Goal: Task Accomplishment & Management: Manage account settings

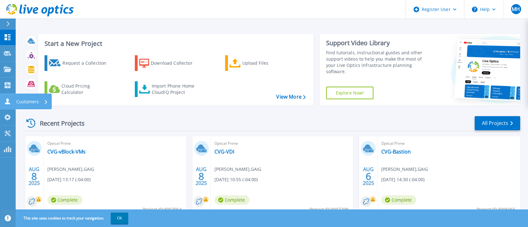
click at [10, 101] on icon at bounding box center [8, 101] width 8 height 6
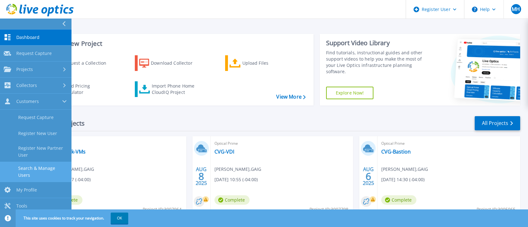
click at [38, 165] on link "Search & Manage Users" at bounding box center [35, 171] width 71 height 20
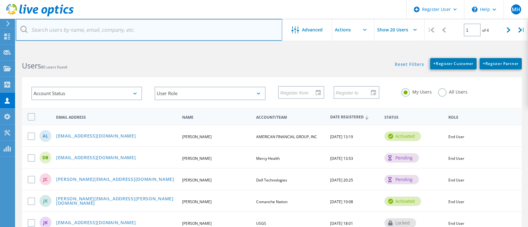
click at [46, 30] on input "text" at bounding box center [149, 30] width 266 height 22
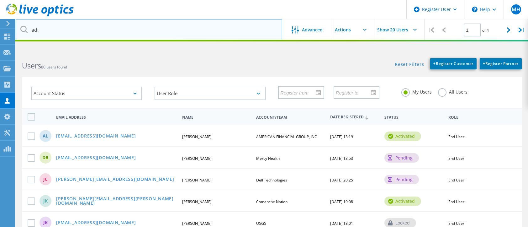
type input "adi"
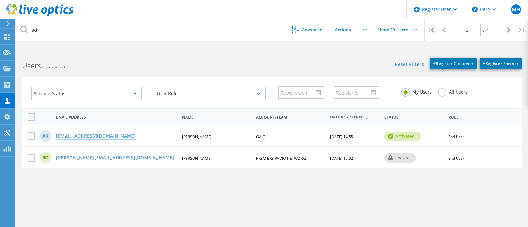
click at [62, 135] on link "[EMAIL_ADDRESS][DOMAIN_NAME]" at bounding box center [96, 135] width 80 height 5
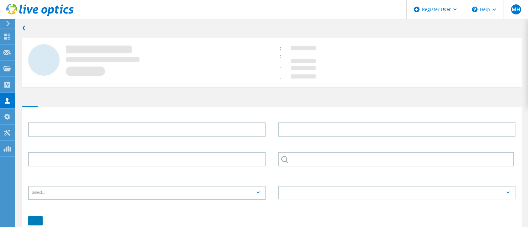
type input "Aditya"
type input "Kakurla"
type input "GAIG"
type input "English"
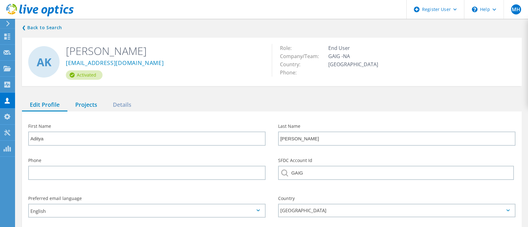
click at [86, 102] on div "Projects" at bounding box center [86, 104] width 38 height 13
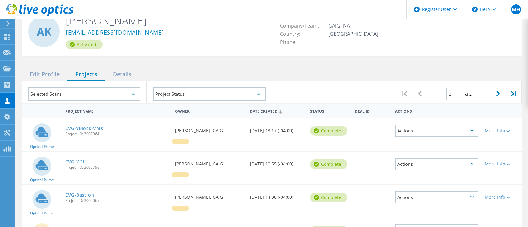
scroll to position [53, 0]
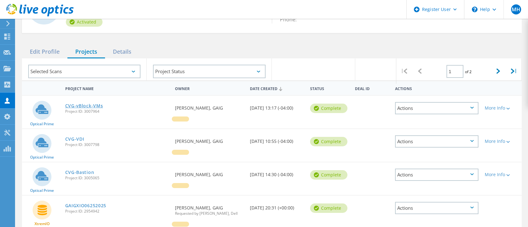
click at [84, 105] on link "CVG-vBlock-VMs" at bounding box center [84, 105] width 38 height 4
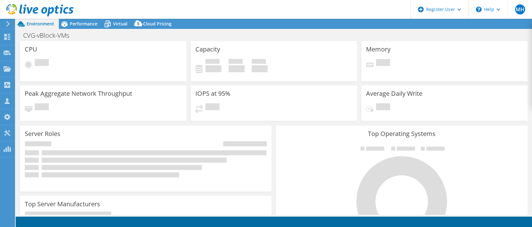
select select "USD"
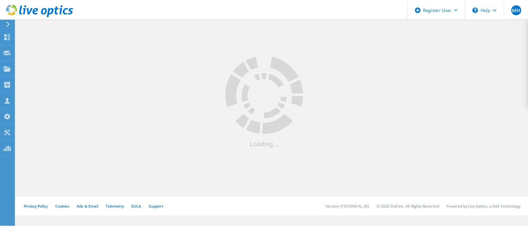
scroll to position [36, 0]
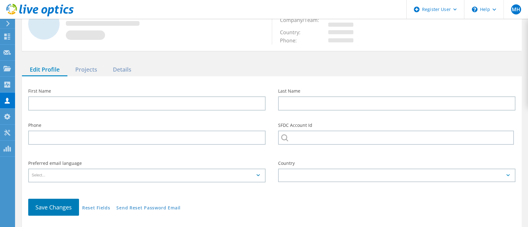
type input "Aditya"
type input "[PERSON_NAME]"
type input "GAIG"
type input "English"
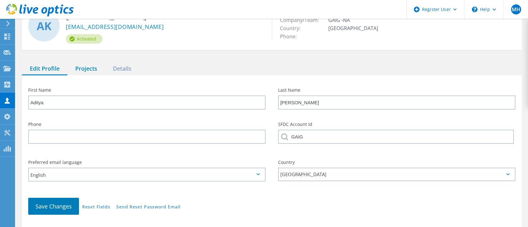
click at [84, 69] on div "Projects" at bounding box center [86, 68] width 38 height 13
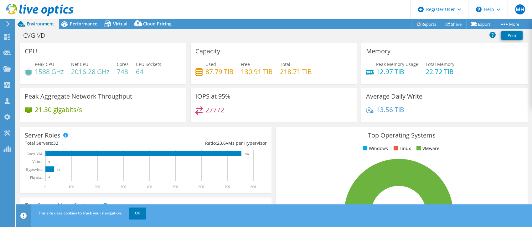
select select "USD"
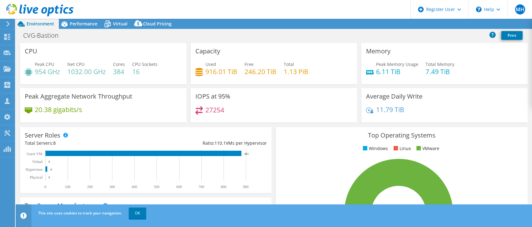
select select "USD"
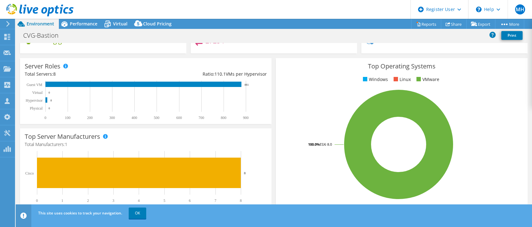
scroll to position [69, 0]
